Goal: Task Accomplishment & Management: Manage account settings

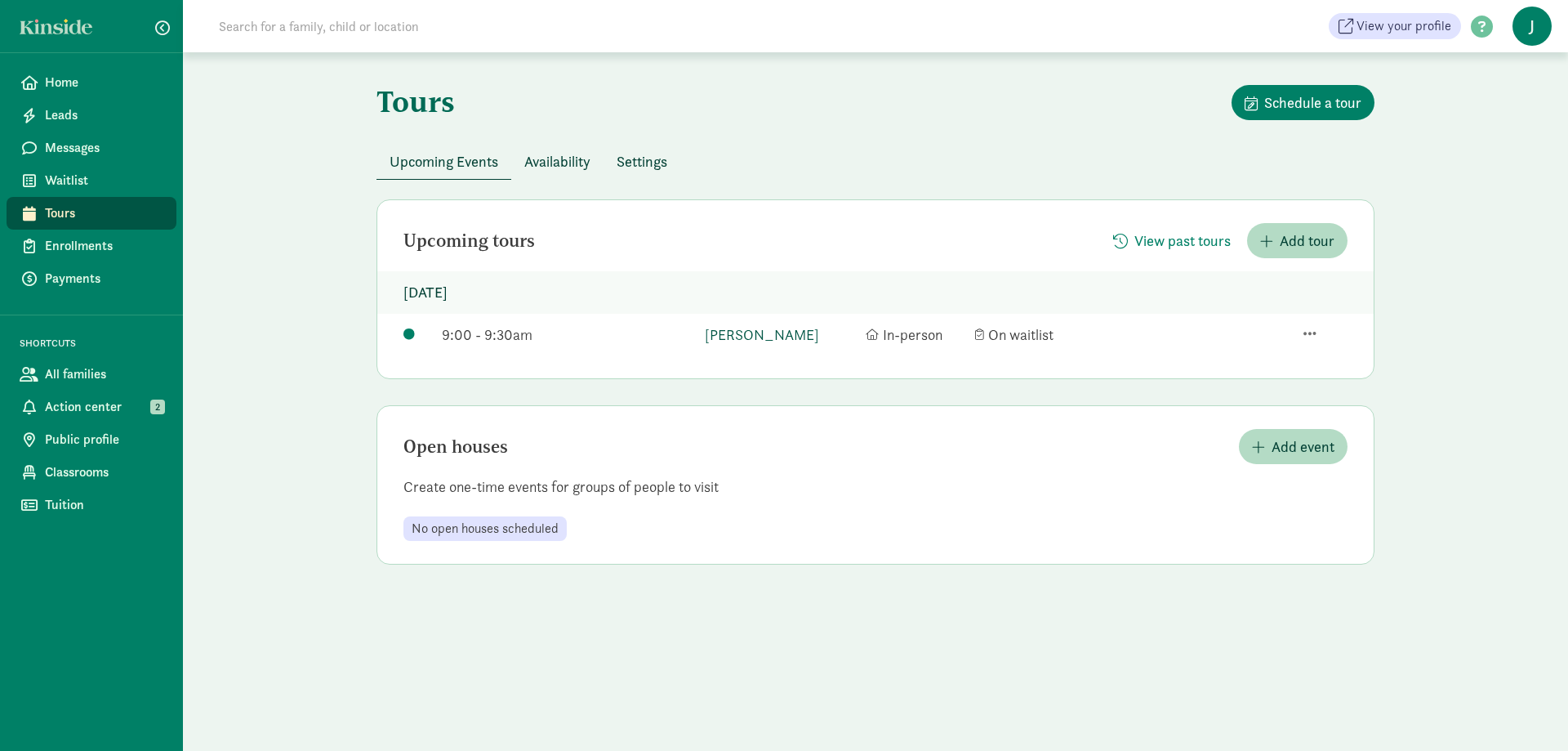
click at [790, 332] on link "[PERSON_NAME]" at bounding box center [780, 334] width 153 height 22
click at [115, 481] on span "Classrooms" at bounding box center [104, 472] width 119 height 20
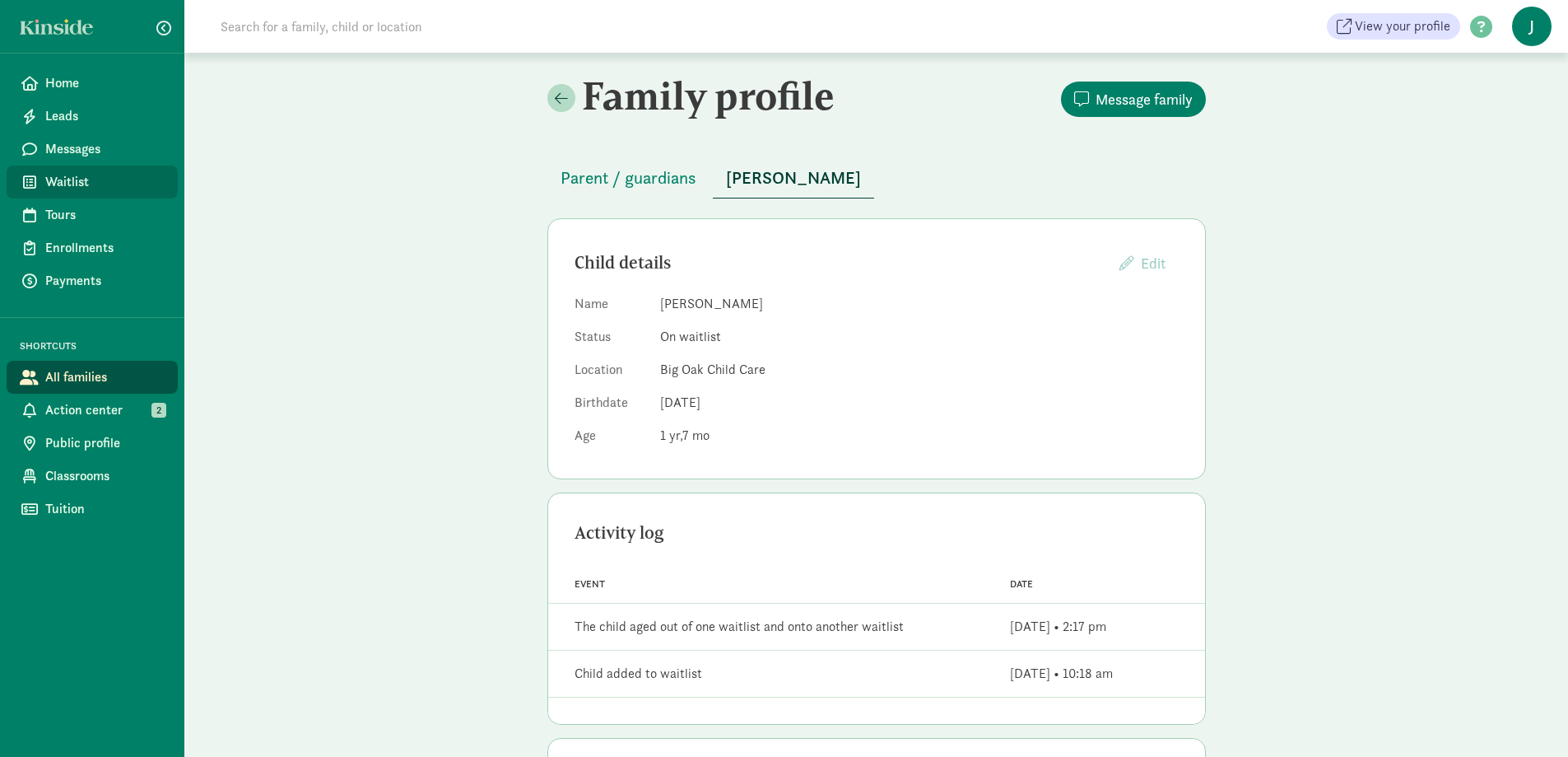
click at [97, 177] on span "Waitlist" at bounding box center [104, 182] width 120 height 20
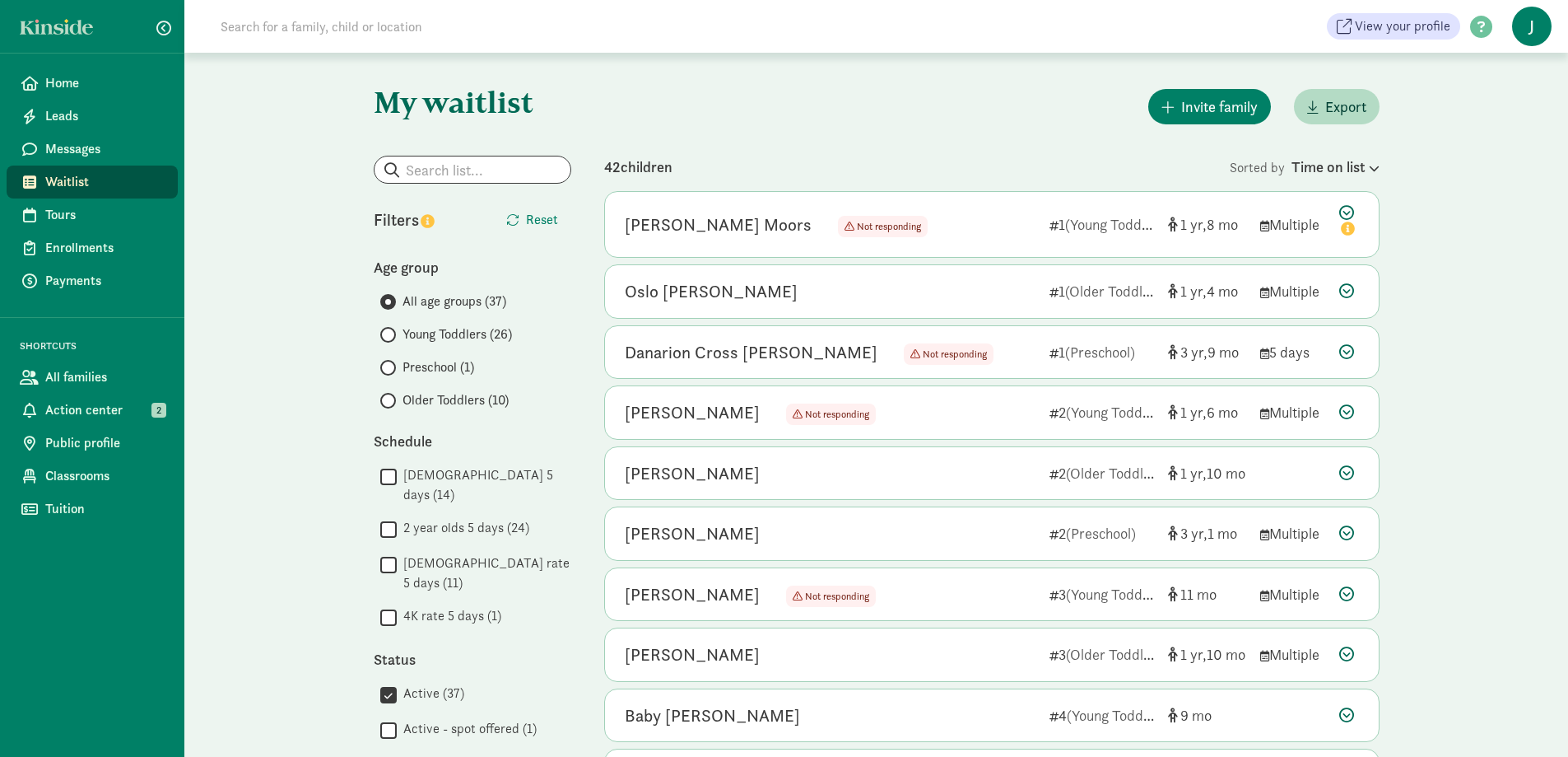
click at [431, 398] on span "Older Toddlers (10)" at bounding box center [455, 400] width 106 height 20
click at [391, 398] on input "Older Toddlers (10)" at bounding box center [385, 400] width 11 height 11
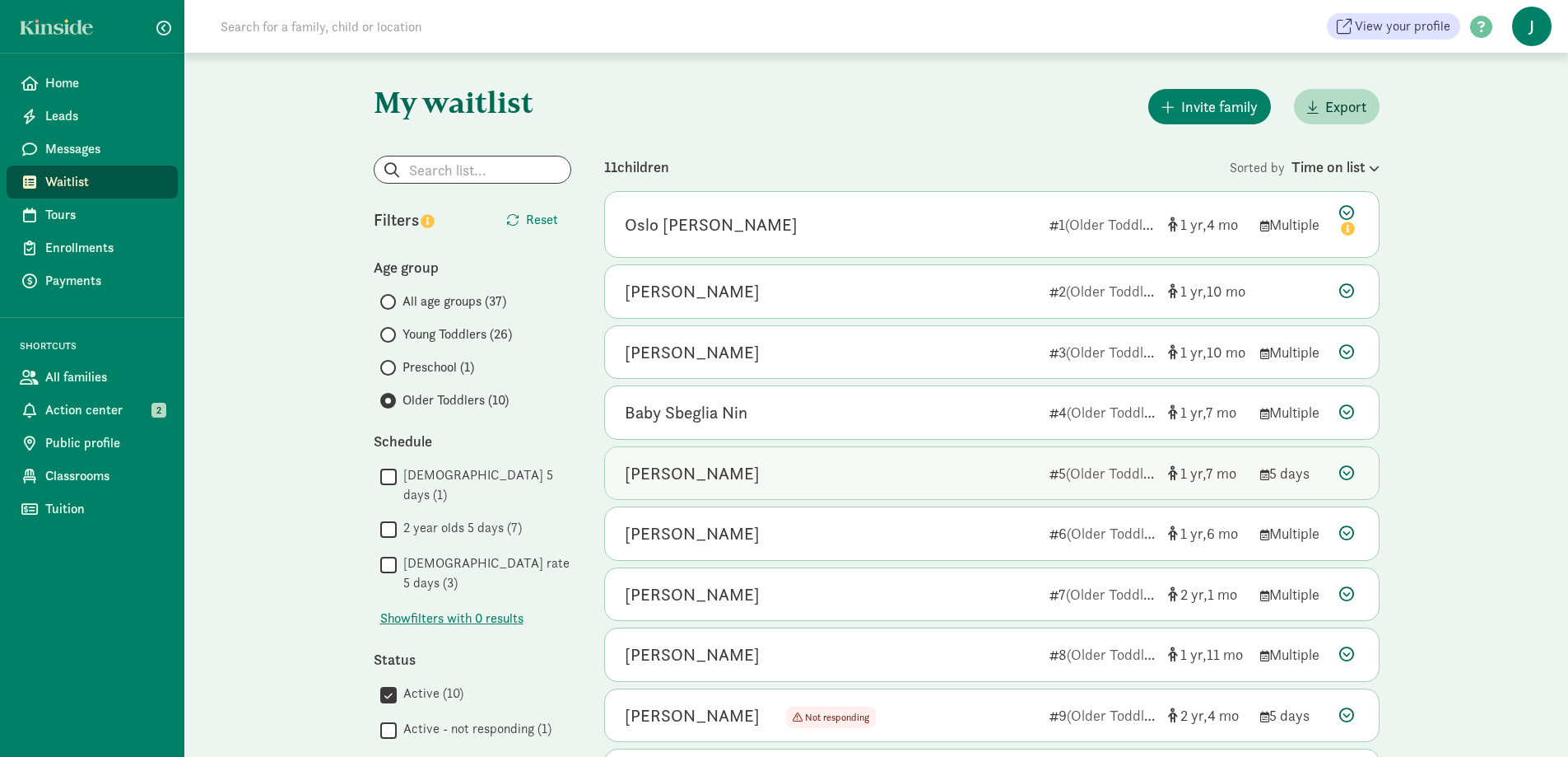
click at [759, 472] on div "Ezekiel Hune-Moss" at bounding box center [692, 472] width 135 height 26
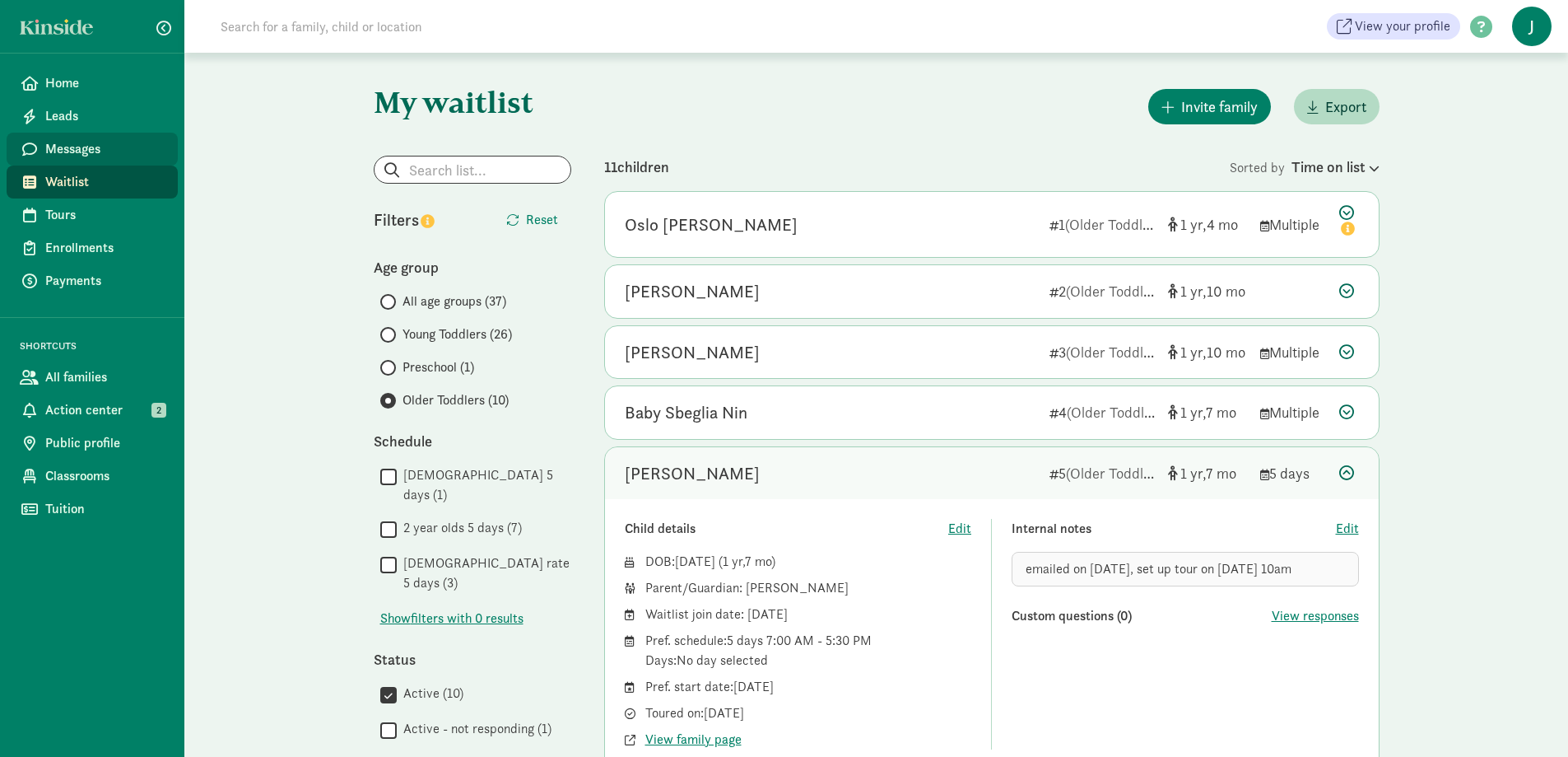
click at [109, 143] on span "Messages" at bounding box center [104, 149] width 120 height 20
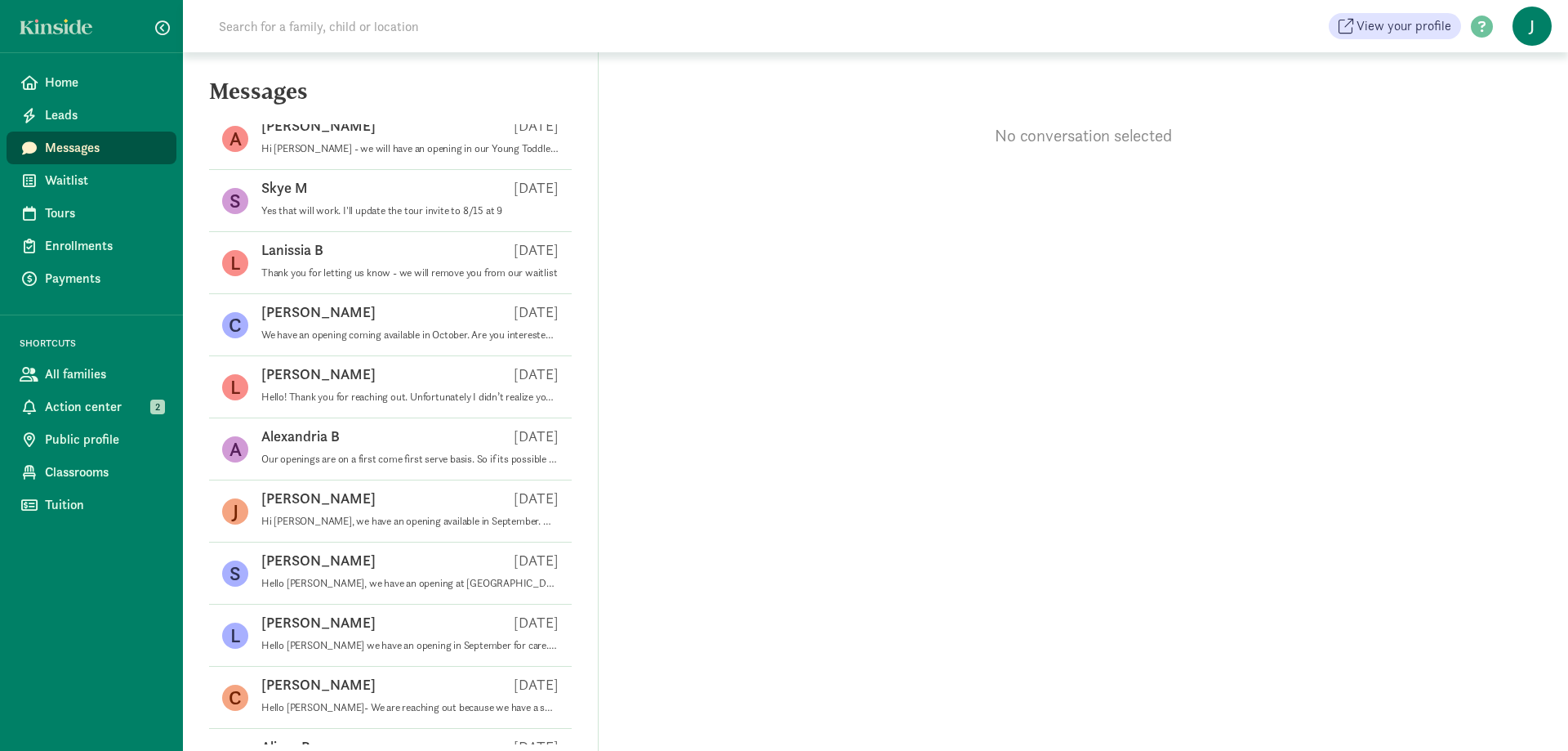
scroll to position [245, 0]
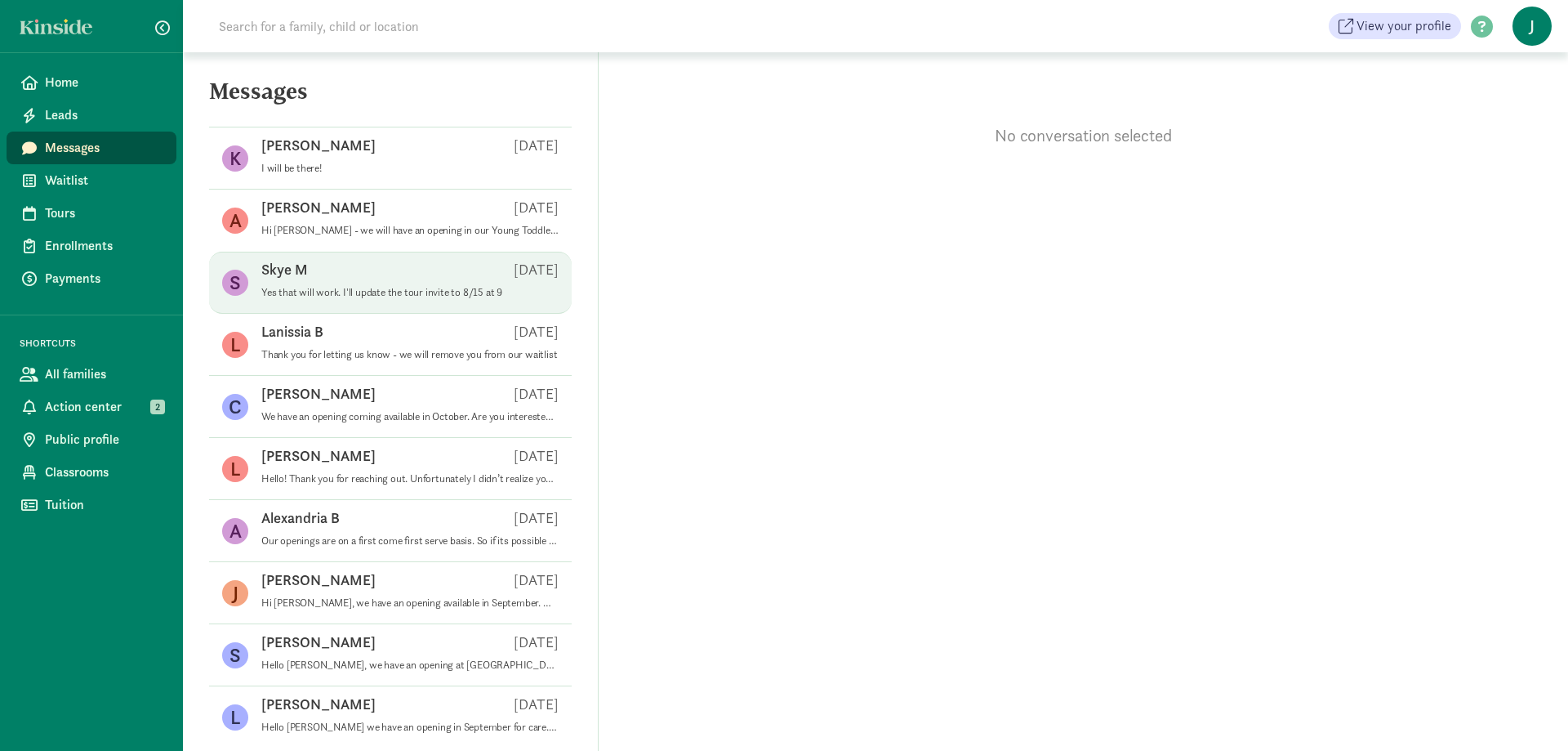
click at [397, 285] on div "Skye M Aug 08" at bounding box center [410, 272] width 297 height 26
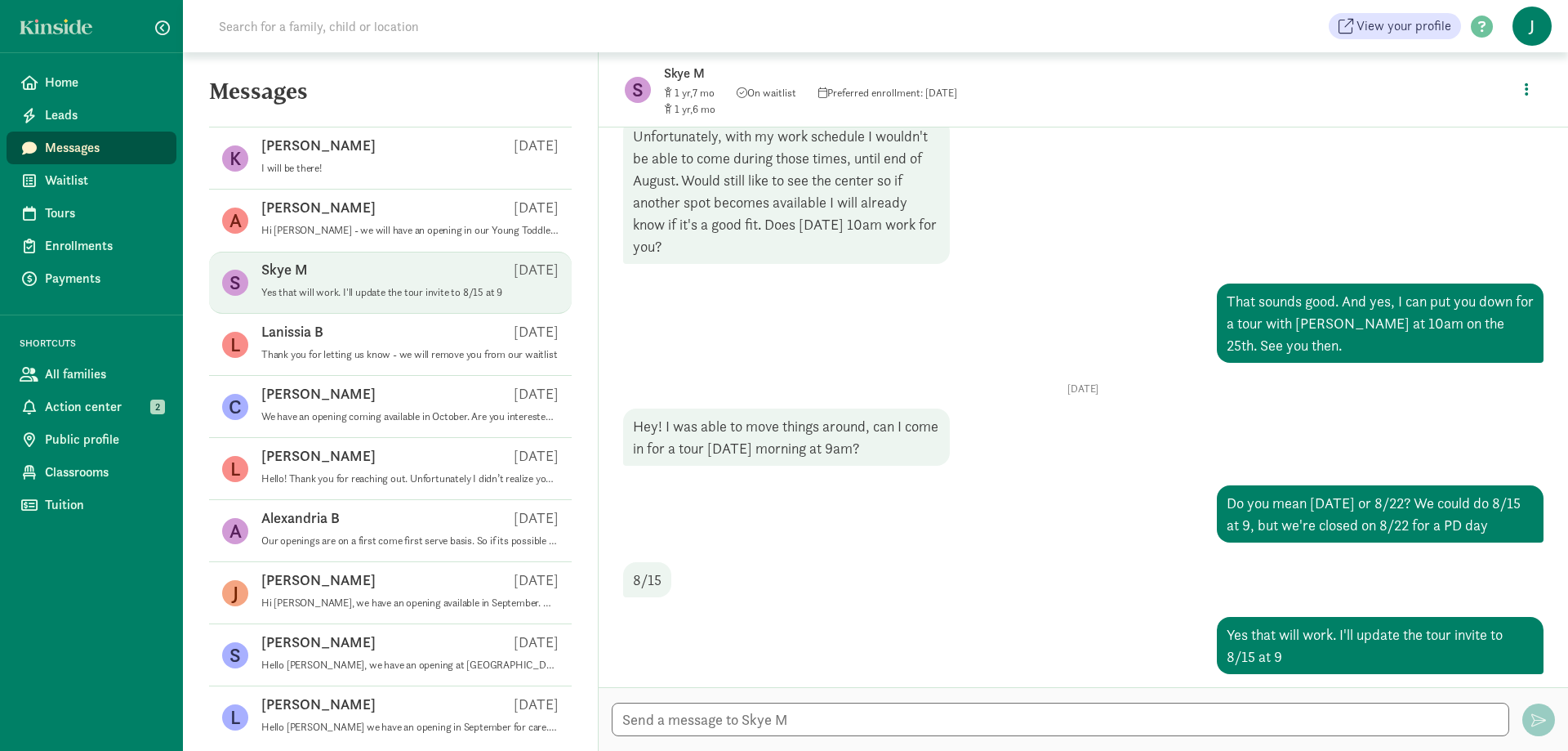
scroll to position [478, 0]
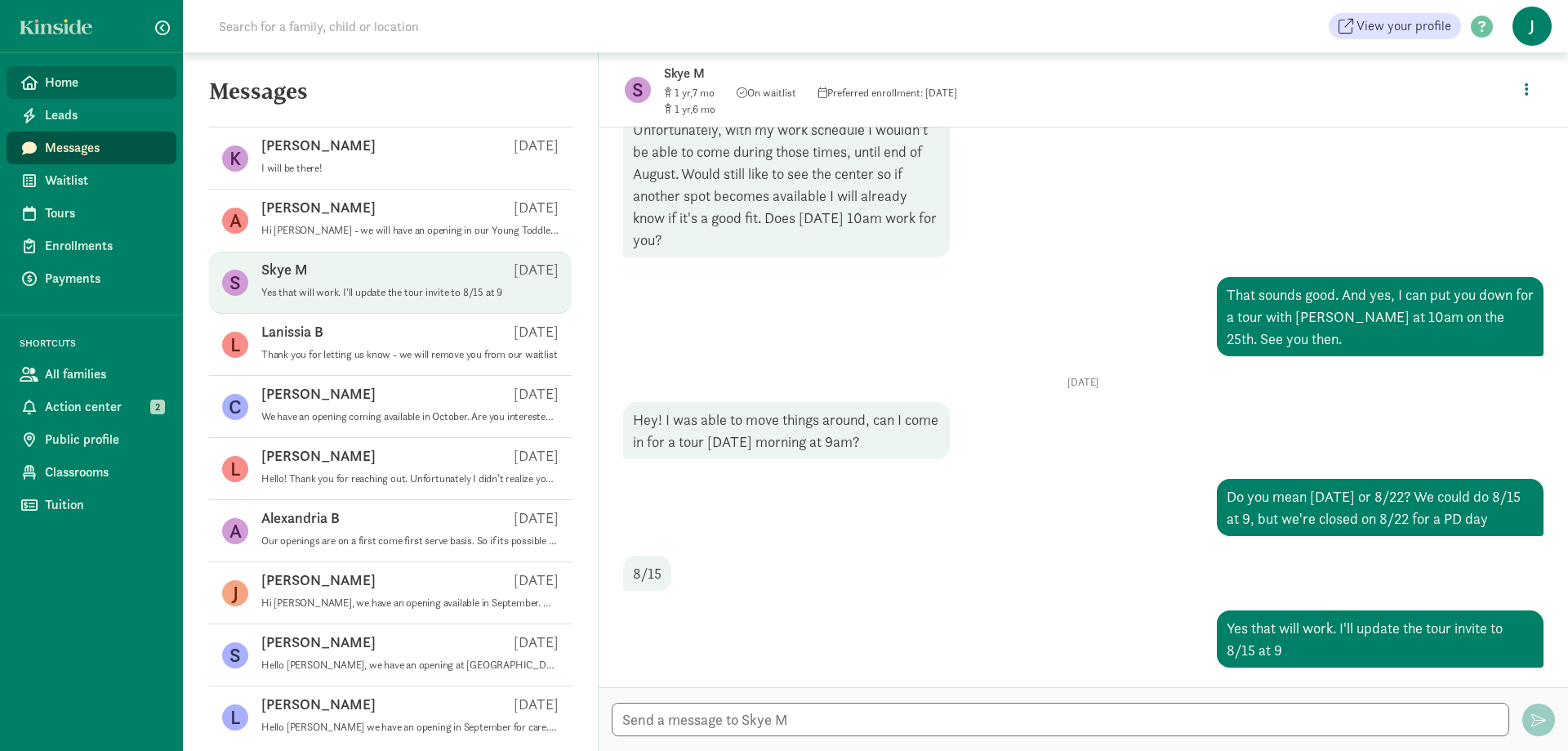
click at [98, 77] on span "Home" at bounding box center [104, 82] width 119 height 20
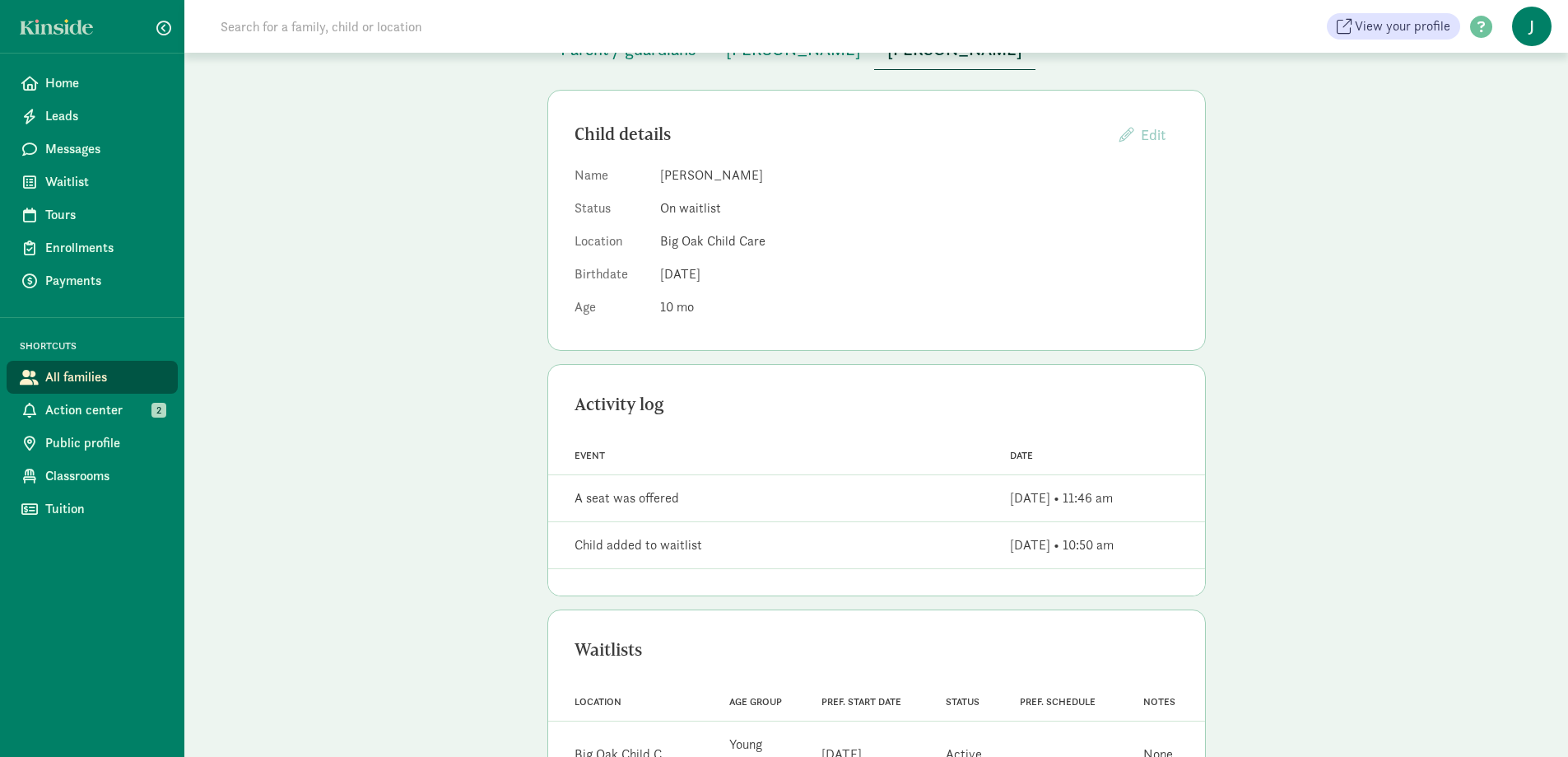
scroll to position [120, 0]
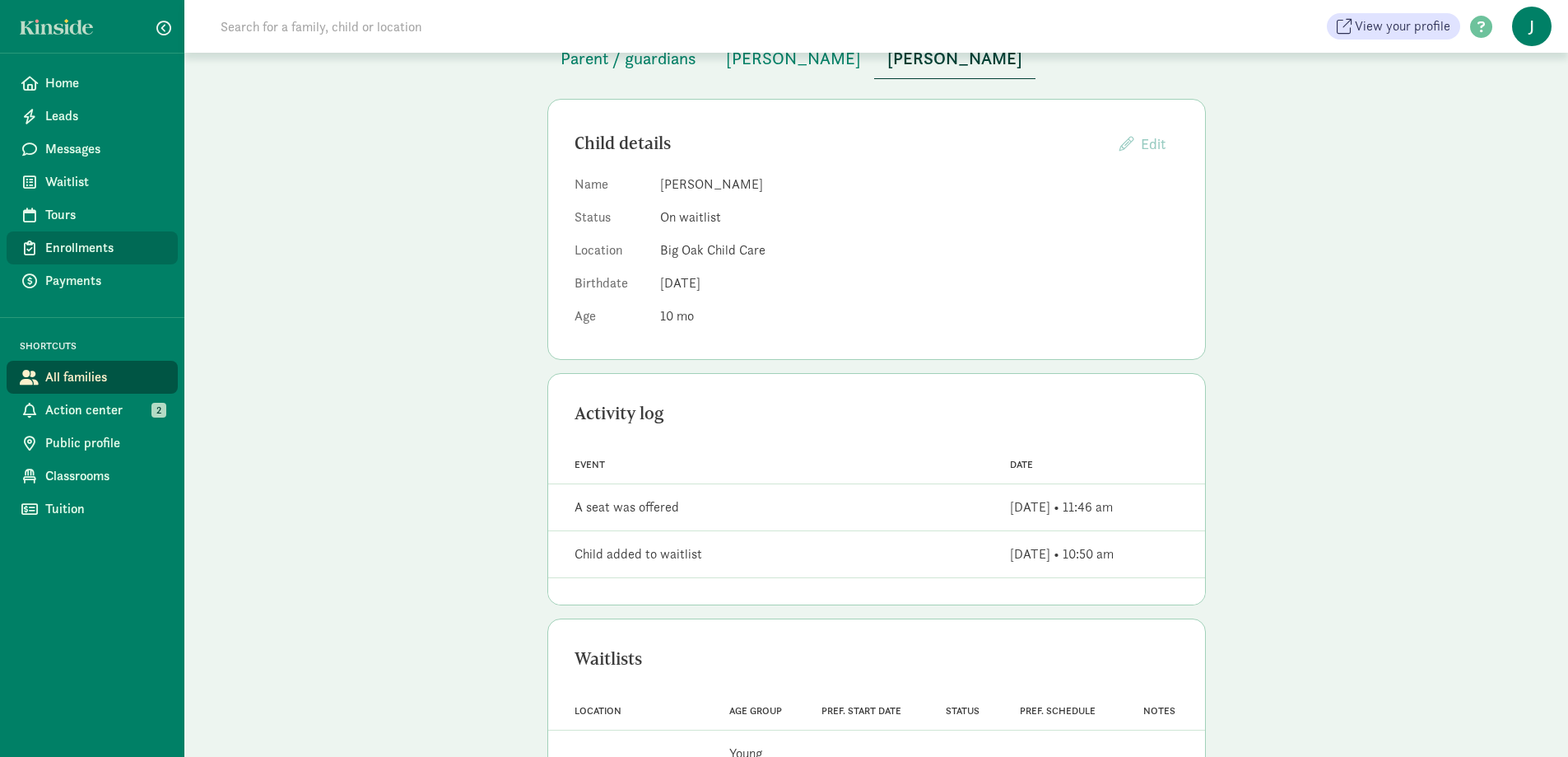
click at [102, 250] on span "Enrollments" at bounding box center [104, 247] width 120 height 20
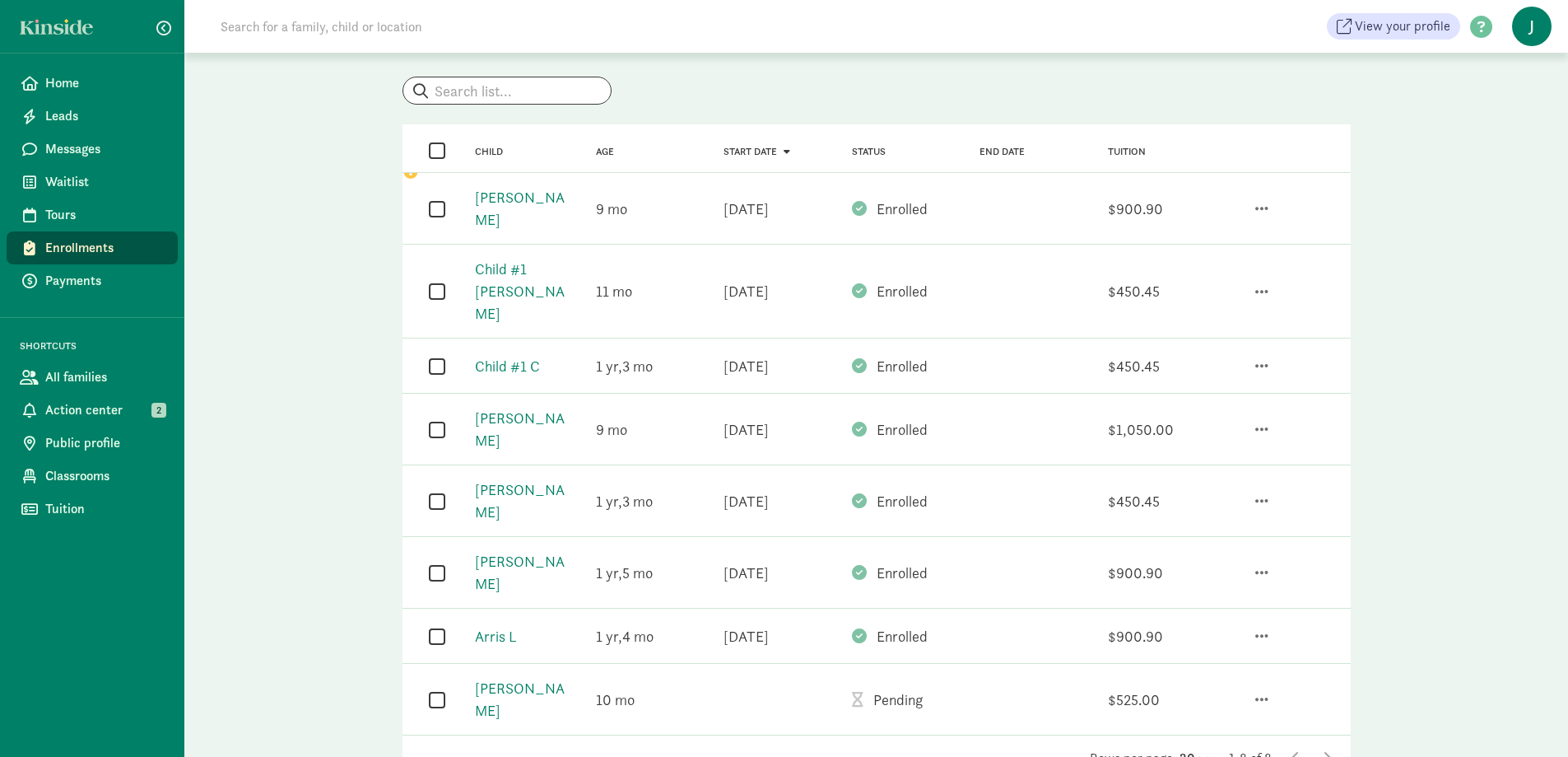
scroll to position [97, 0]
click at [1261, 689] on span "button" at bounding box center [1261, 696] width 13 height 14
click at [1224, 617] on div "Mark as enrolled" at bounding box center [1193, 628] width 152 height 22
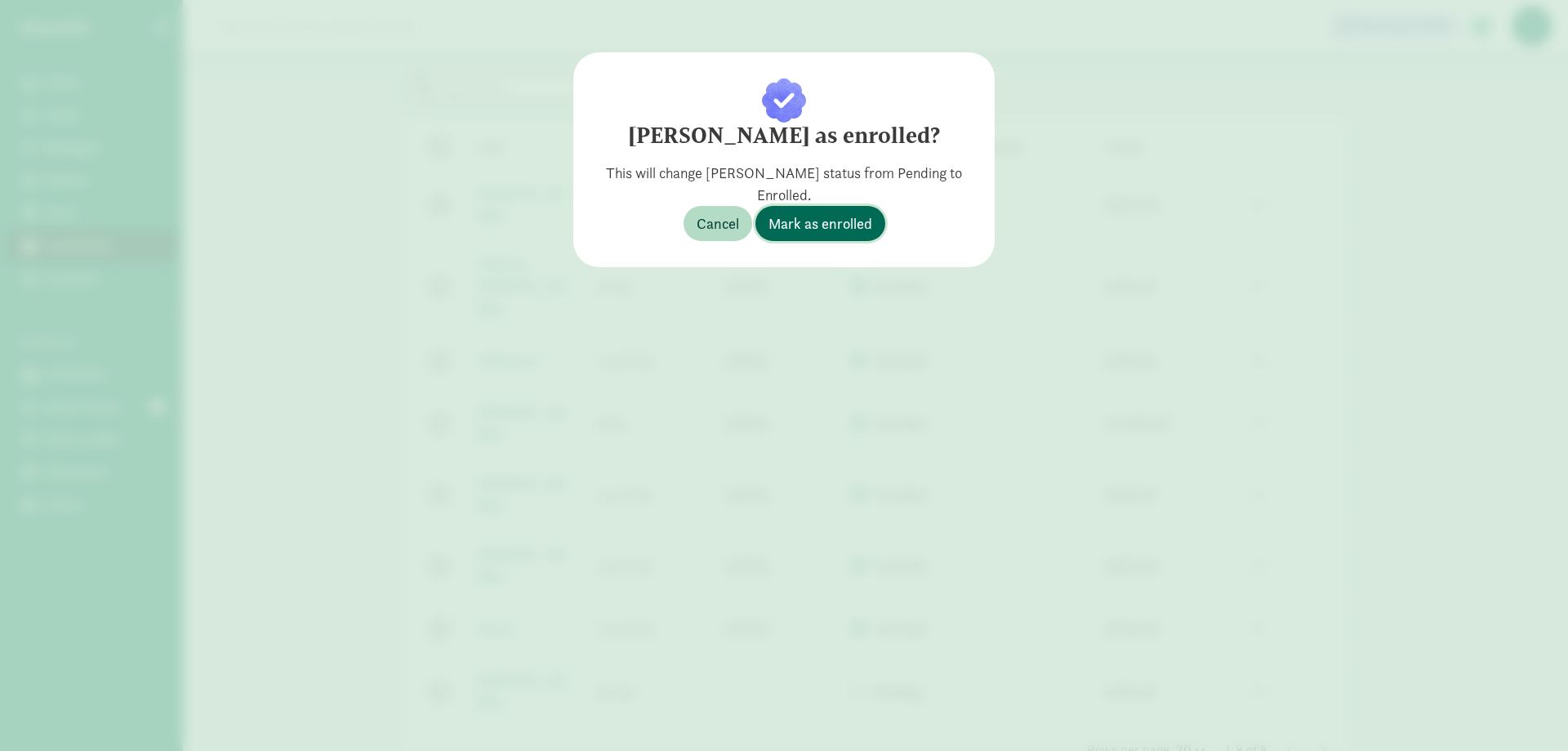
click at [809, 219] on span "Mark as enrolled" at bounding box center [820, 222] width 104 height 22
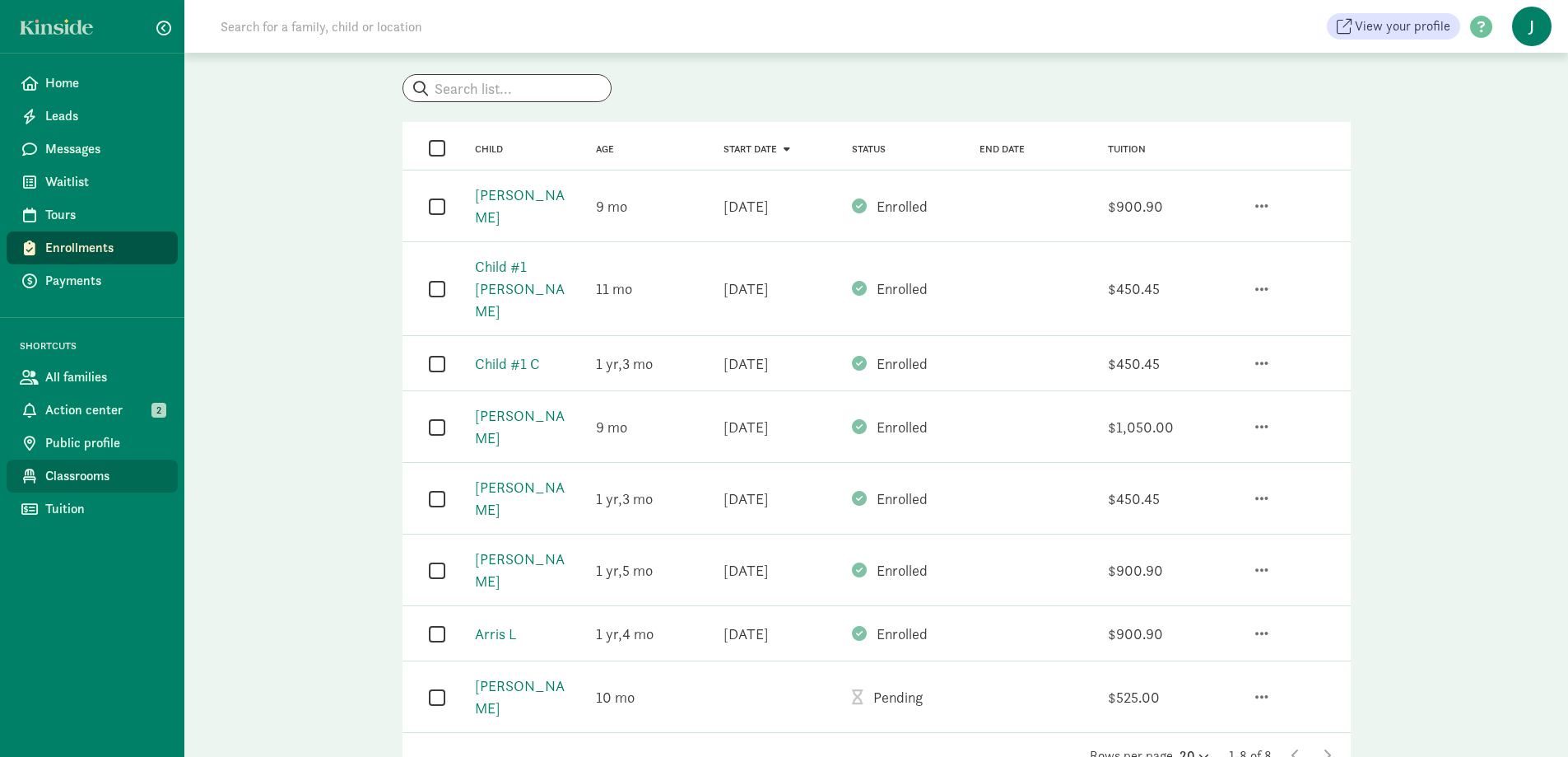
click at [81, 475] on span "Classrooms" at bounding box center [104, 475] width 120 height 20
